Goal: Information Seeking & Learning: Learn about a topic

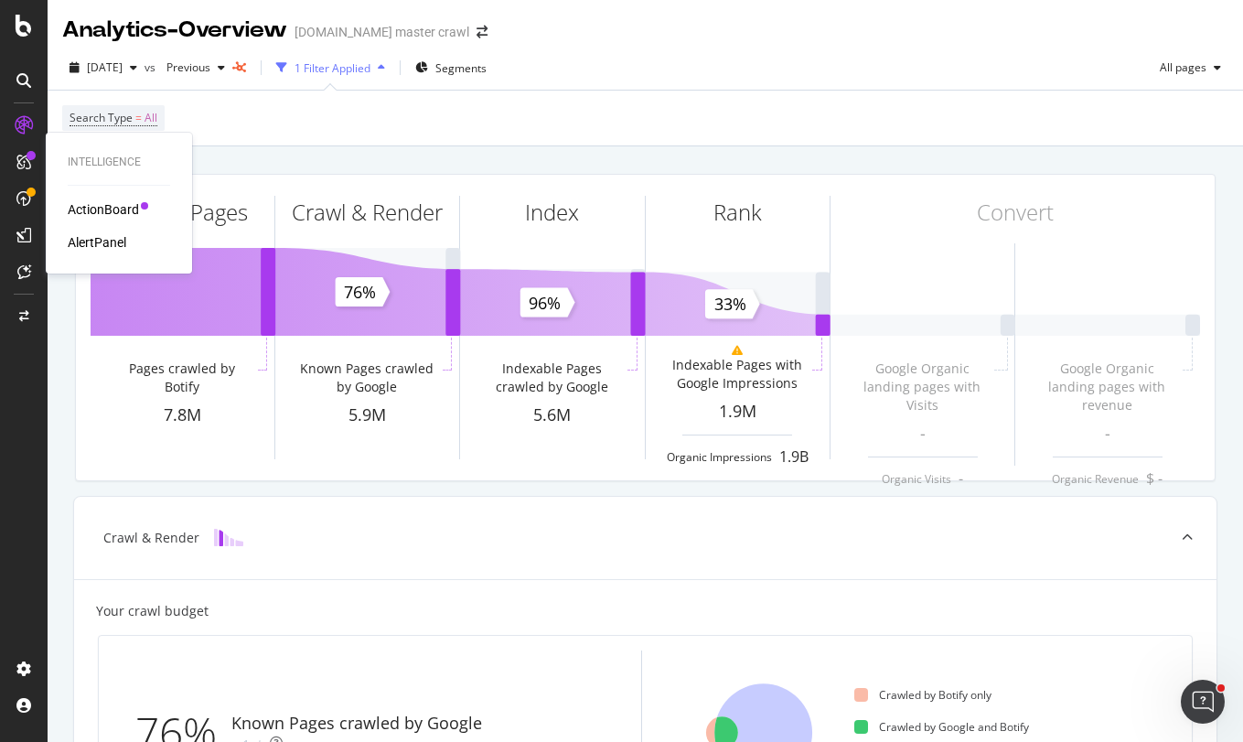
click at [80, 258] on div "Intelligence ActionBoard AlertPanel" at bounding box center [119, 203] width 132 height 134
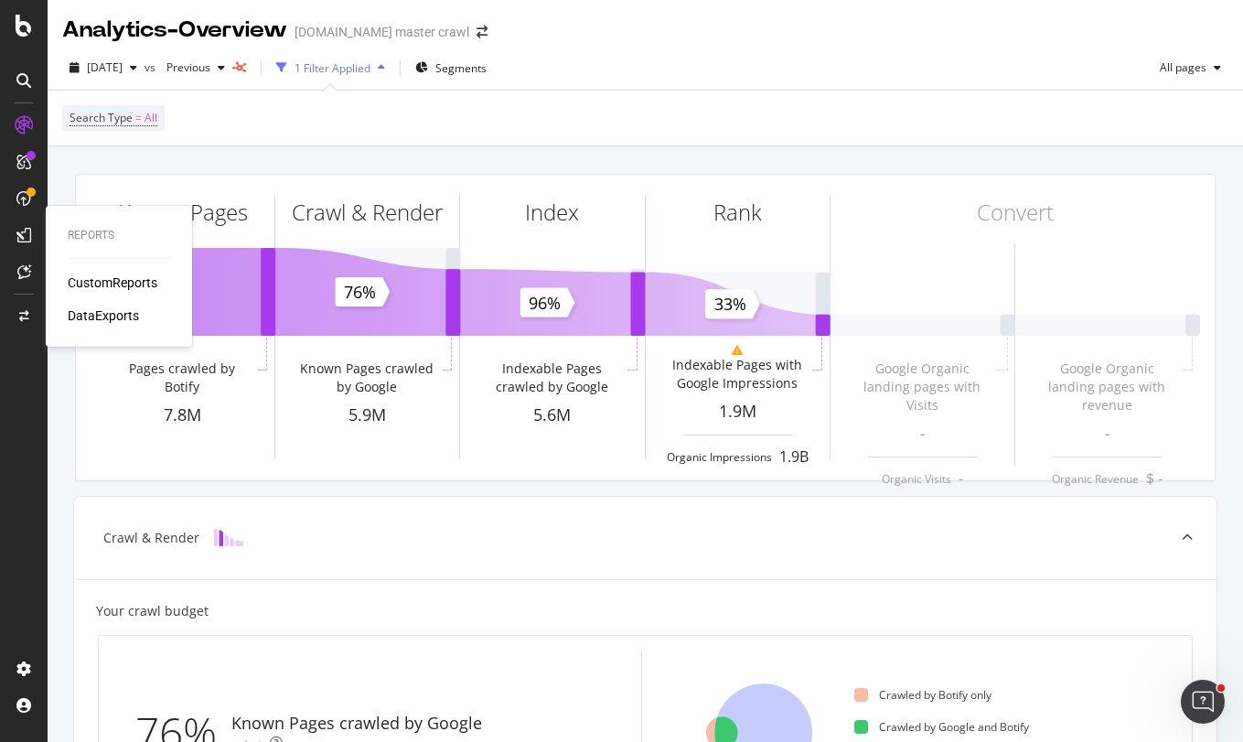
click at [104, 284] on div "CustomReports" at bounding box center [113, 283] width 90 height 18
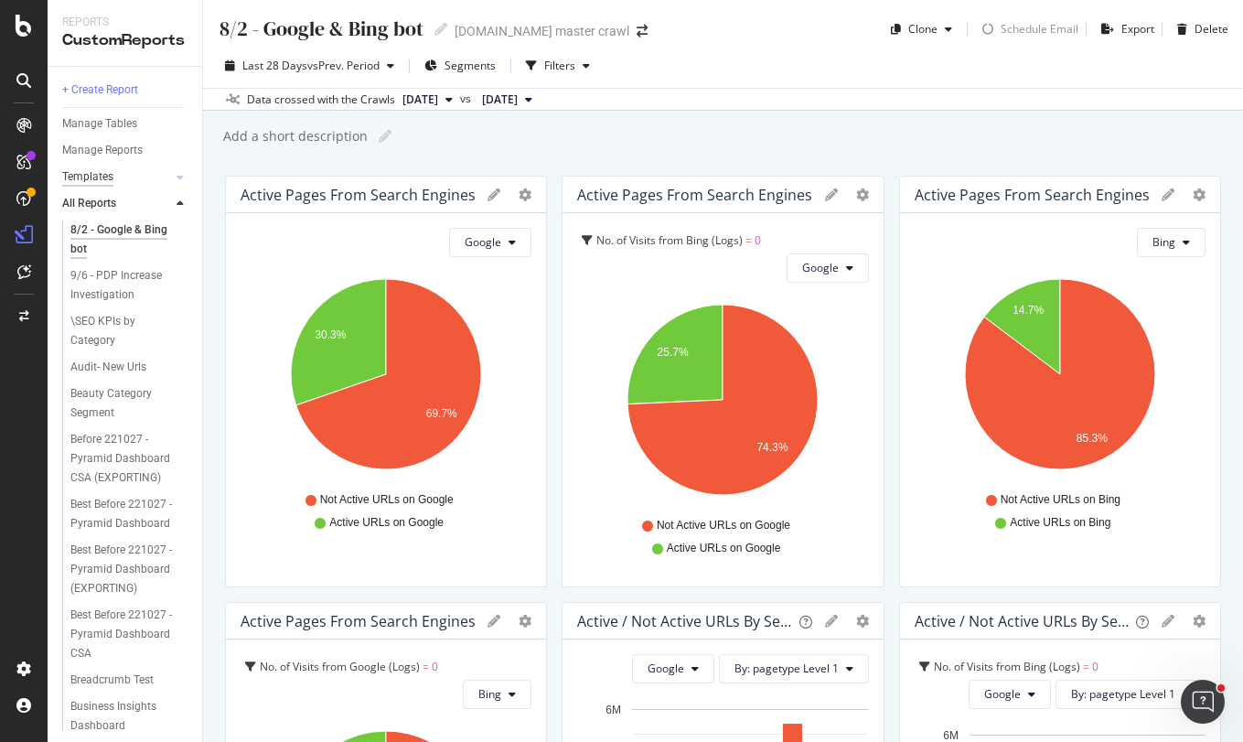
click at [104, 179] on div "Templates" at bounding box center [87, 176] width 51 height 19
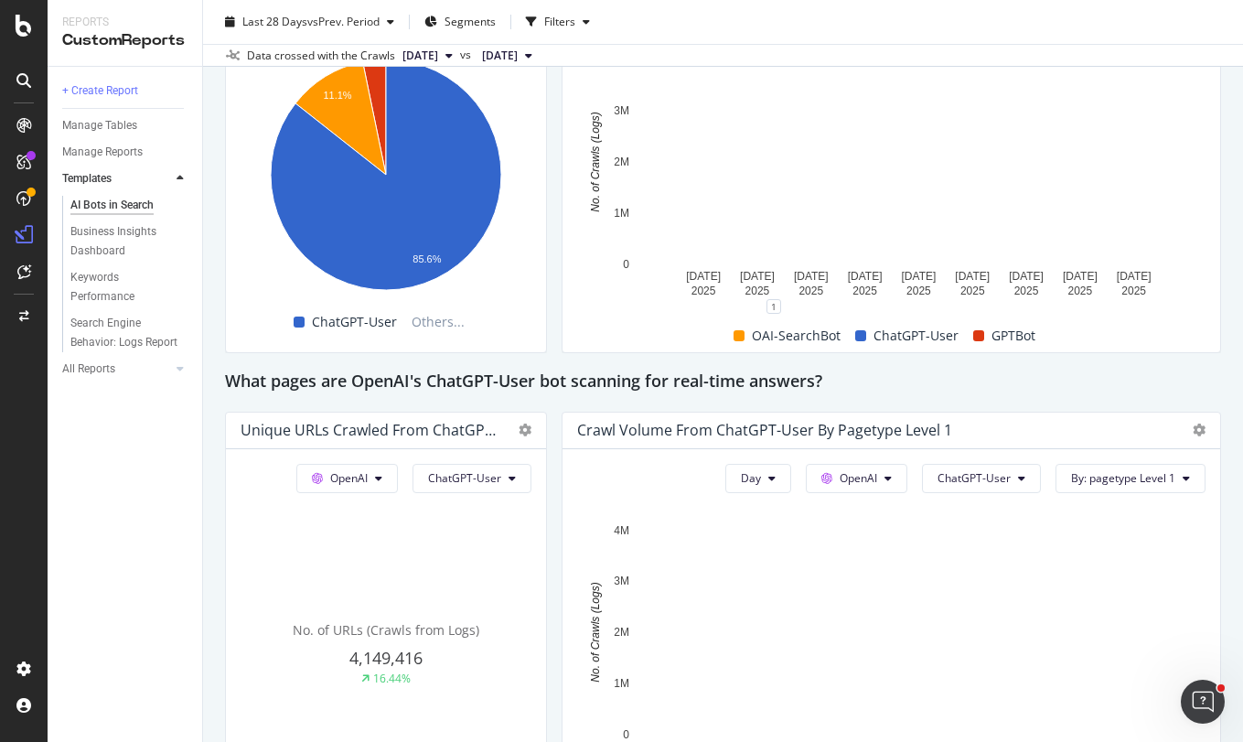
scroll to position [1784, 0]
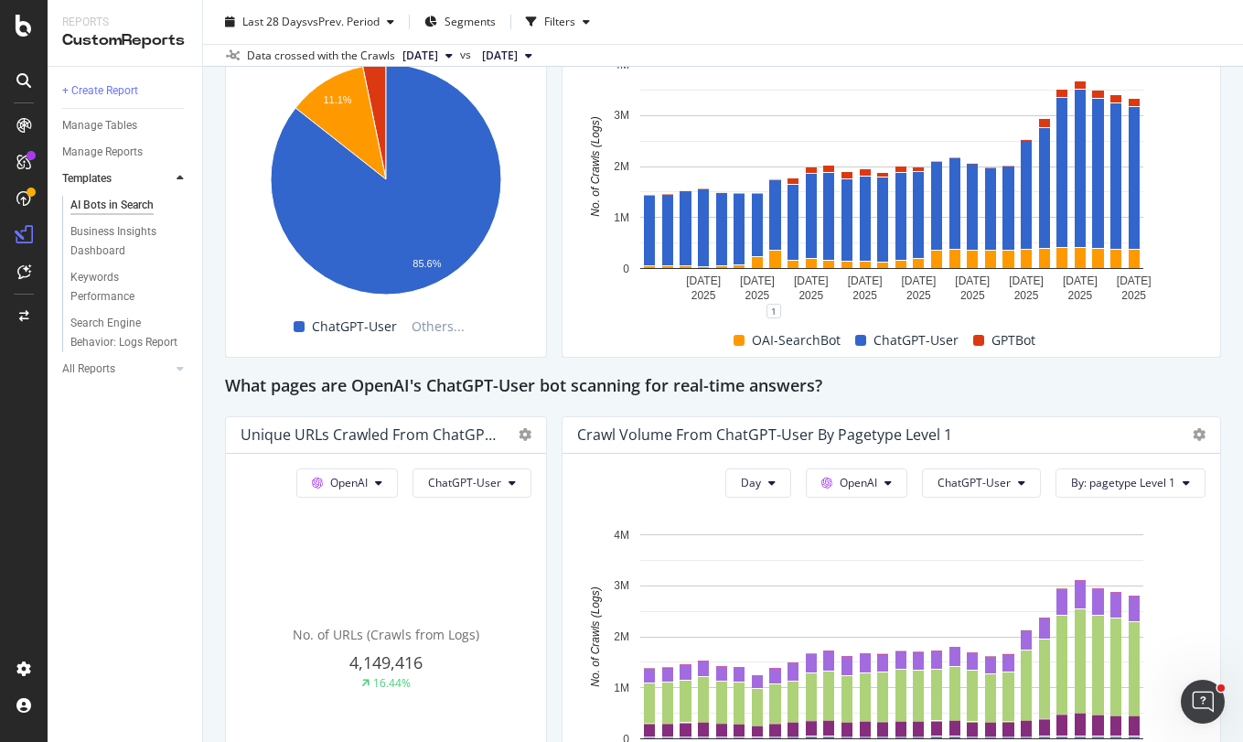
click at [1084, 422] on div "Crawl Volume from ChatGPT-User by pagetype Level 1" at bounding box center [892, 435] width 658 height 37
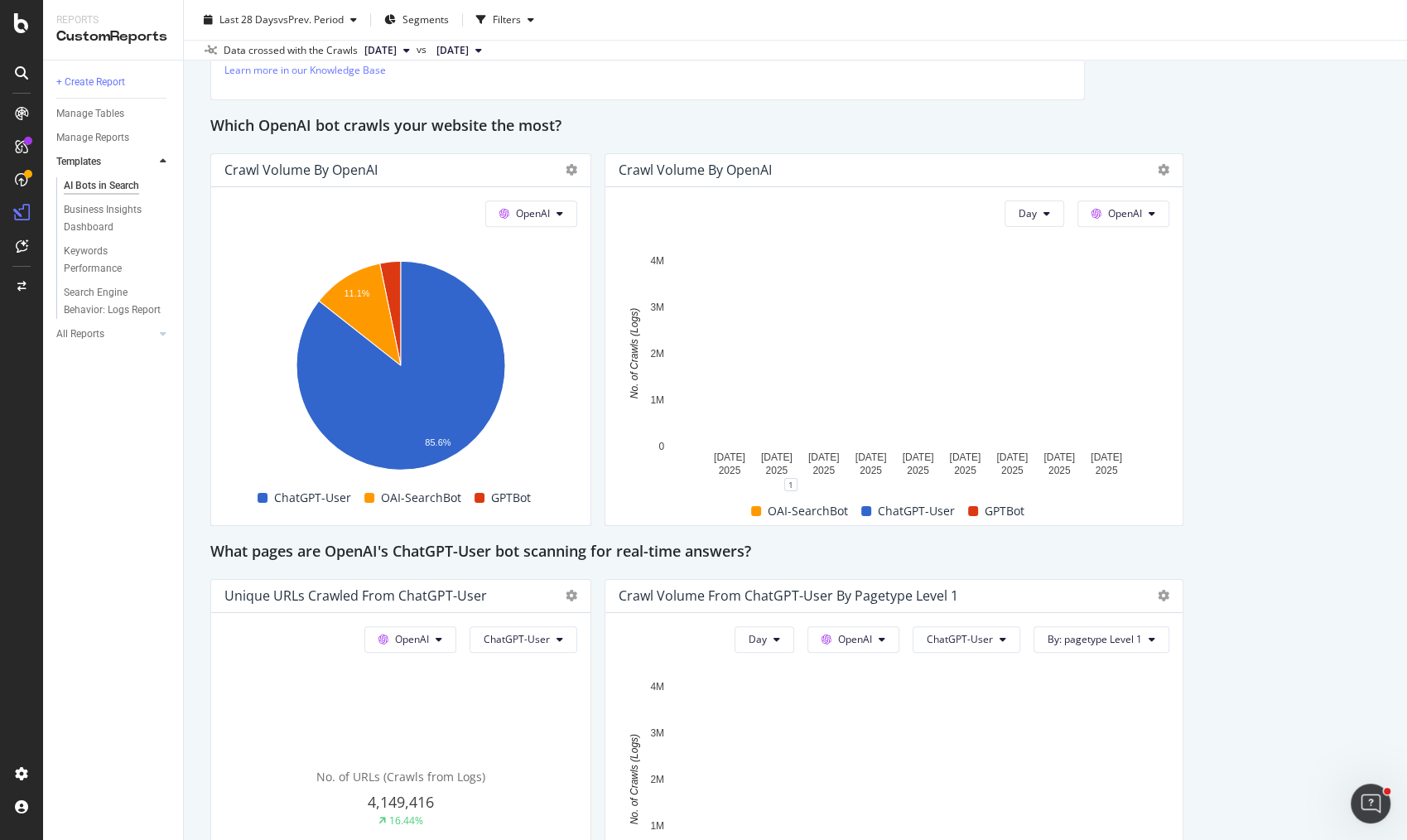
scroll to position [1386, 0]
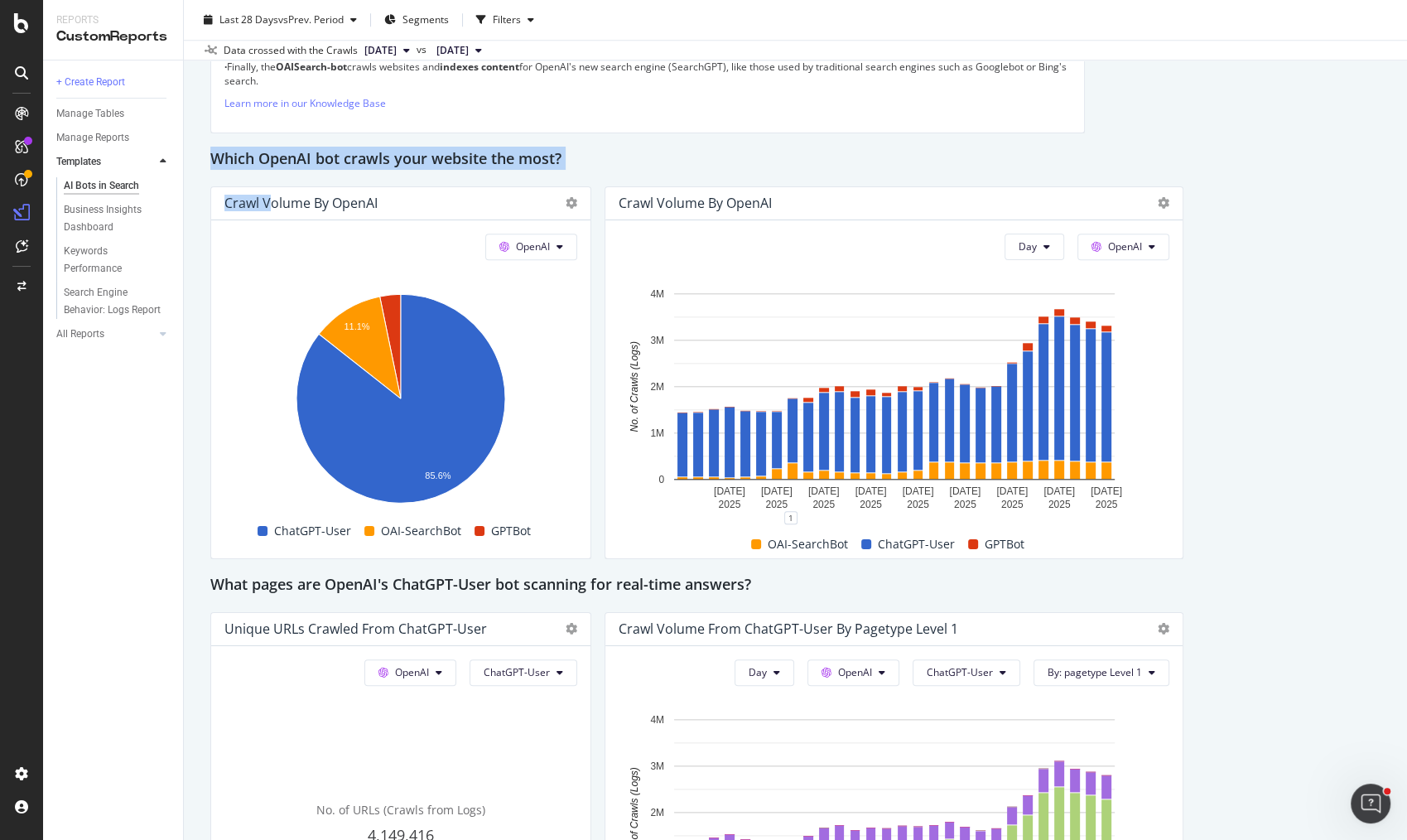
drag, startPoint x: 199, startPoint y: 141, endPoint x: 233, endPoint y: 168, distance: 43.4
click at [257, 182] on div "AI Bots in Search AI Bots in Search [DOMAIN_NAME] master crawl Clone Schedule E…" at bounding box center [795, 420] width 1223 height 840
click at [196, 153] on div "AI Bots in Search AI Bots in Search [DOMAIN_NAME] master crawl Clone Schedule E…" at bounding box center [795, 420] width 1223 height 840
